Goal: Find specific page/section: Find specific page/section

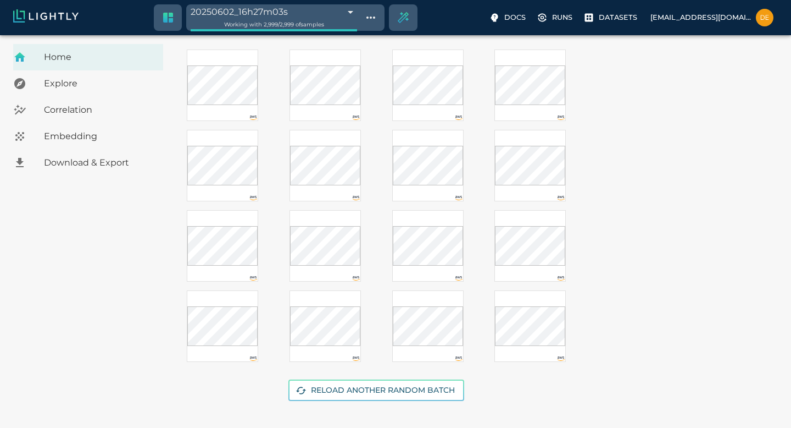
scroll to position [202, 0]
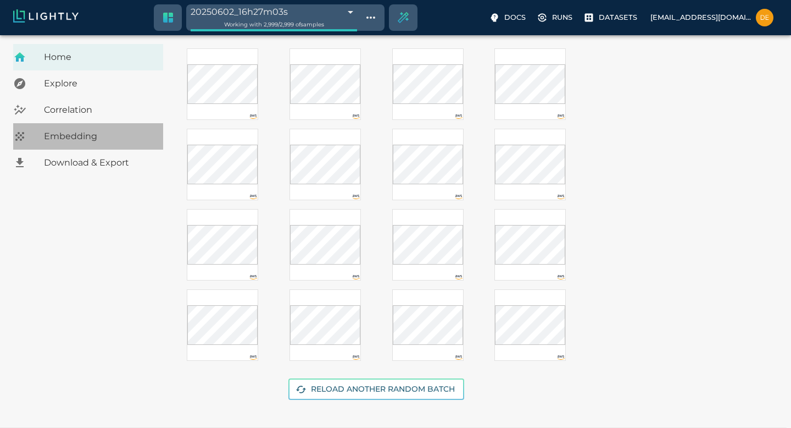
click at [85, 140] on span "Embedding" at bounding box center [99, 136] width 110 height 13
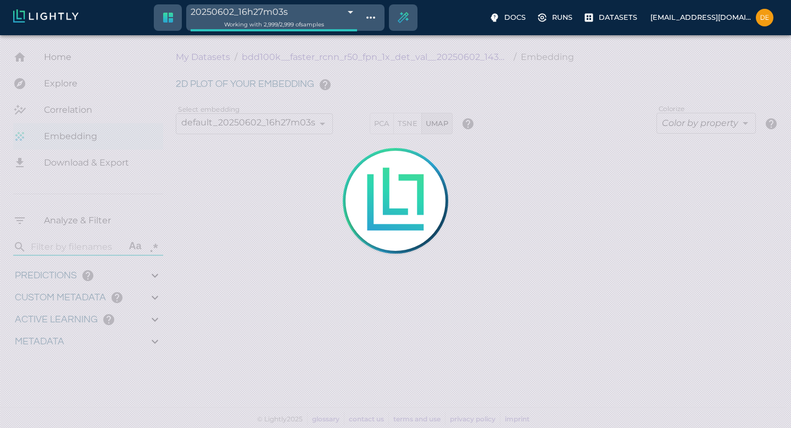
type input "0.41136559844017"
type input "3.24936559844017"
type input "5.45519065856934"
type input "65.6121906585693"
type input "0.41136559844017"
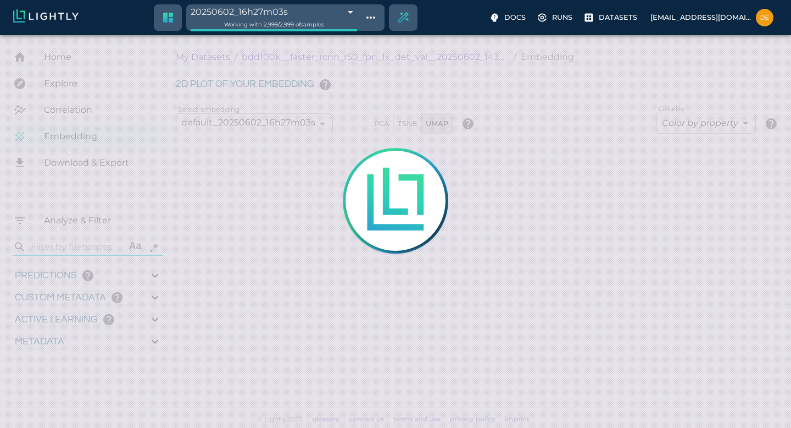
type input "3.24936559844017"
type input "5.45519065856934"
type input "65.6121906585693"
type input "0.41136559844017"
type input "3.24936559844017"
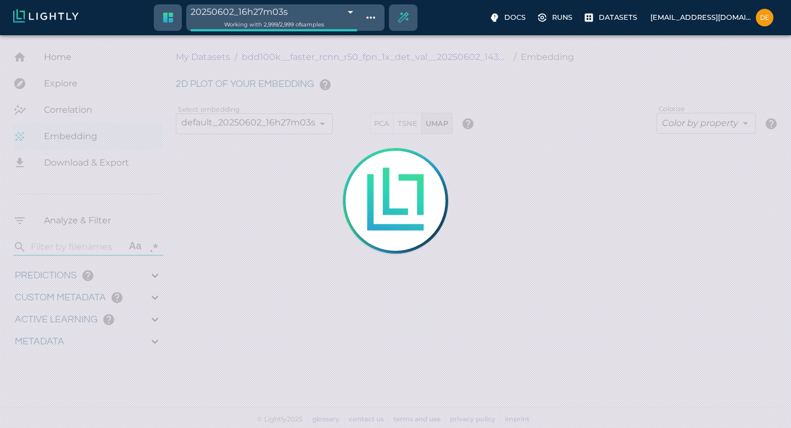
type input "5.45519065856934"
type input "65.6121906585693"
type input "0.41136559844017"
type input "3.24936559844017"
type input "5.45519065856934"
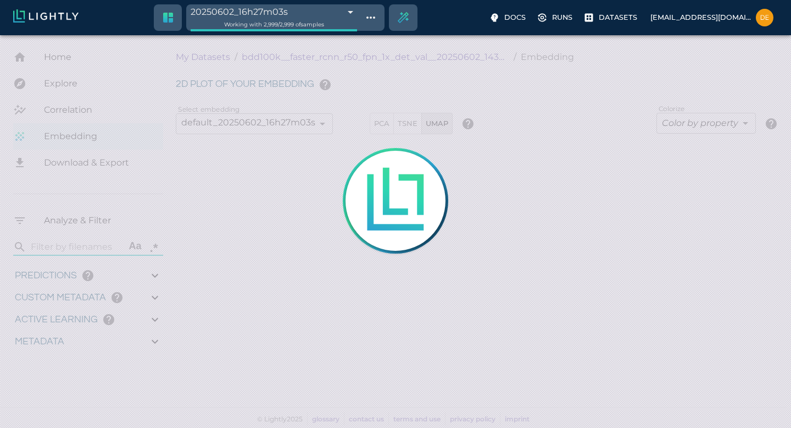
type input "65.6121906585693"
type input "0.41136559844017"
type input "3.24936559844017"
type input "5.45519065856934"
type input "65.6121906585693"
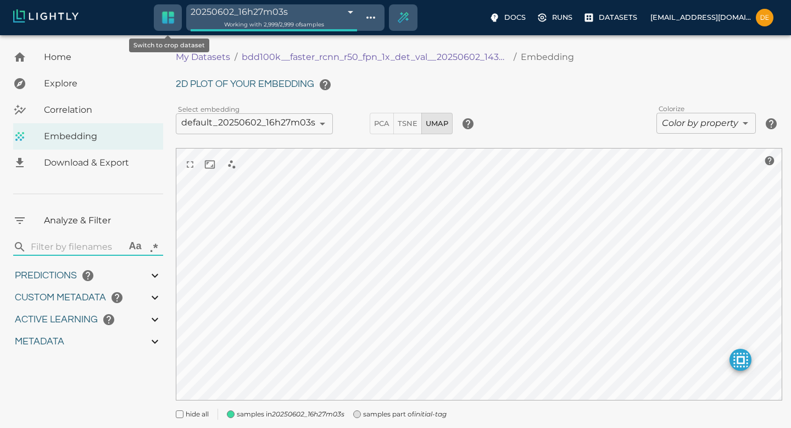
click at [173, 19] on icon "Switch to crop dataset" at bounding box center [168, 18] width 12 height 12
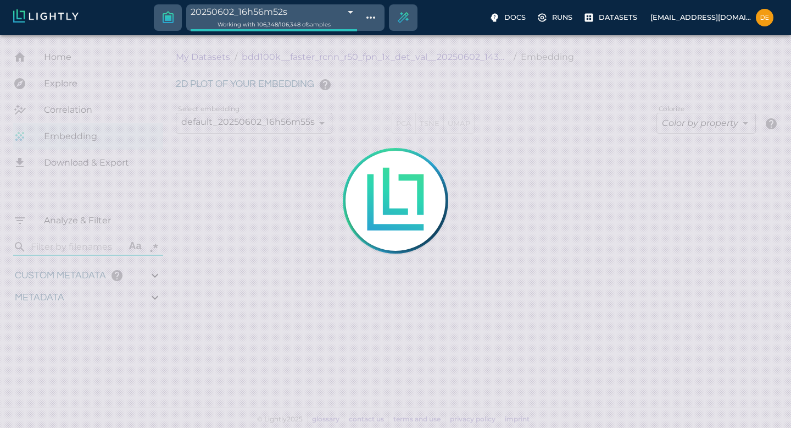
type input "0.0500000789761543"
type input "0.999000078976154"
type input "28.3274655942917"
type input "117.76"
type input "0.0693069306930693"
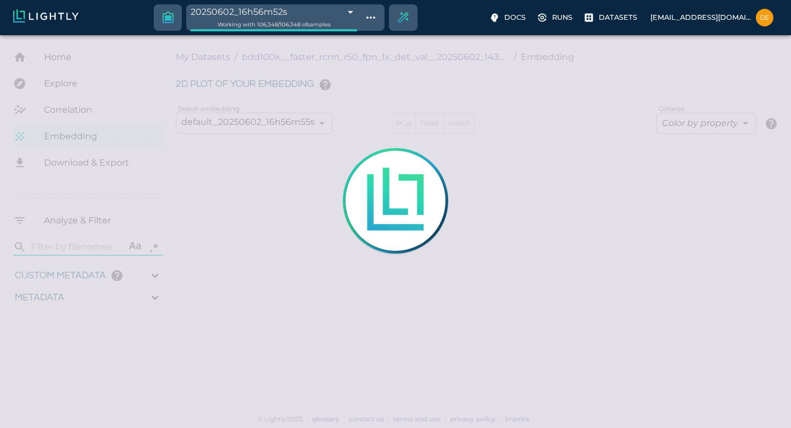
type input "111.999306930693"
type input "0.0500000789761543"
type input "0.999000078976154"
type input "28.3274655942917"
type input "117.76"
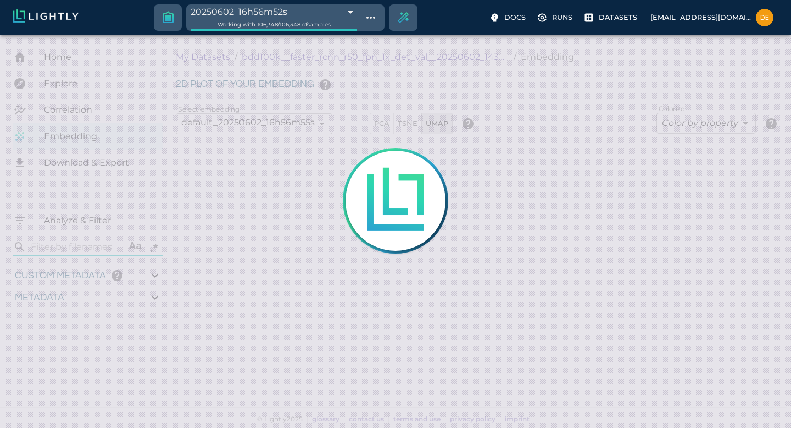
type input "0.0693069306930693"
type input "111.999306930693"
type input "0.0500000789761543"
type input "0.999000078976154"
type input "28.3274655942917"
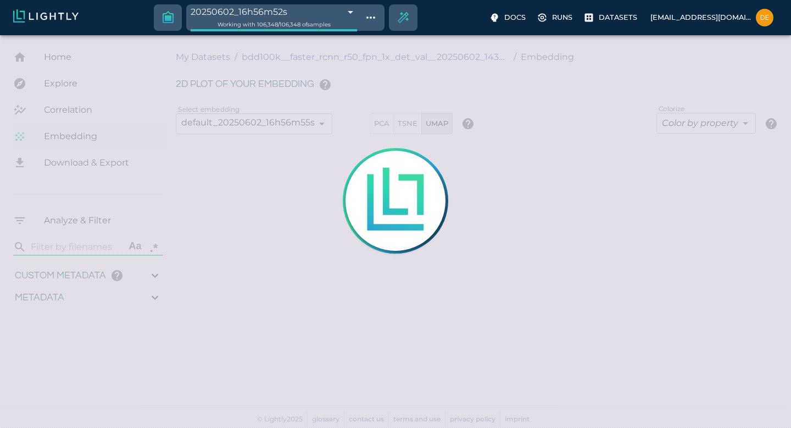
type input "117.76"
type input "0.0693069306930693"
type input "111.999306930693"
type input "0.0500000789761543"
type input "0.999000078976154"
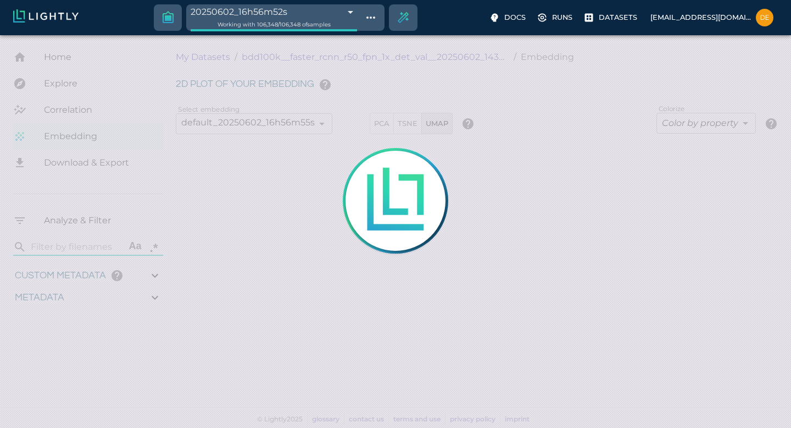
type input "28.3274655942917"
type input "117.76"
type input "0.0693069306930693"
type input "111.999306930693"
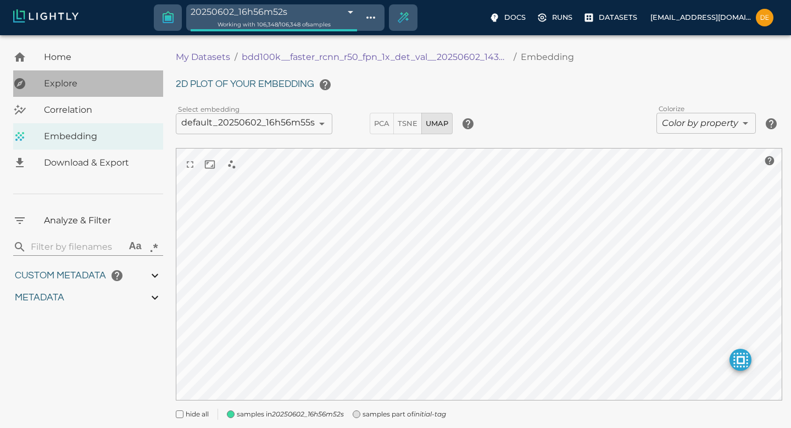
click at [81, 86] on span "Explore" at bounding box center [99, 83] width 110 height 13
